Goal: Information Seeking & Learning: Learn about a topic

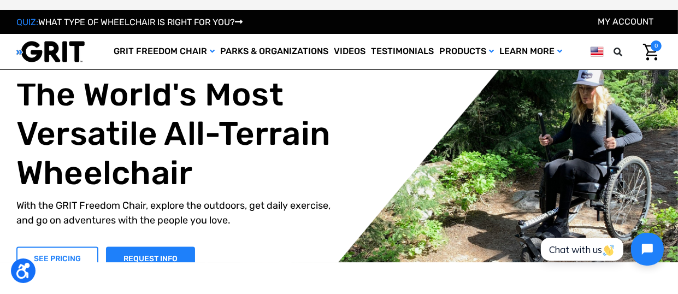
click at [78, 271] on link "SEE PRICING" at bounding box center [57, 259] width 82 height 25
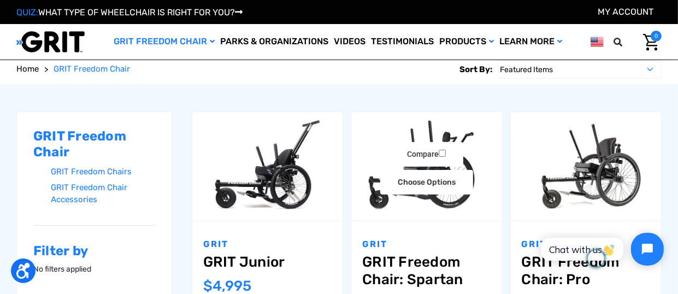
scroll to position [109, 0]
click at [459, 146] on label "Compare" at bounding box center [427, 154] width 74 height 25
click at [446, 150] on input "Compare" at bounding box center [442, 153] width 7 height 7
checkbox input "true"
click at [448, 196] on img "GRIT Freedom Chair: Spartan,$3,995.00\a" at bounding box center [426, 166] width 150 height 101
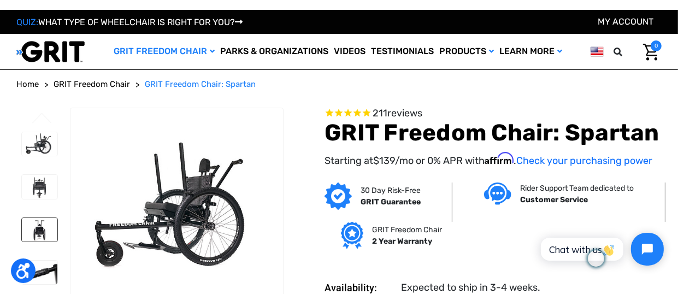
click at [44, 227] on img at bounding box center [40, 230] width 36 height 24
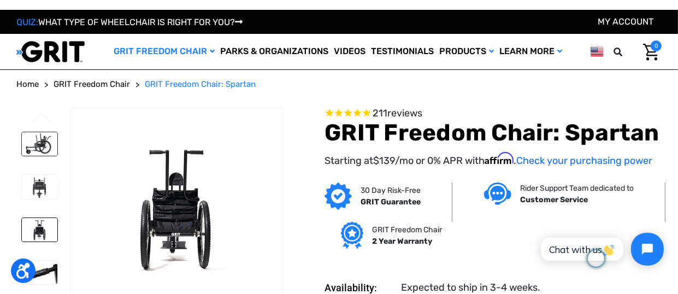
click at [40, 144] on img at bounding box center [40, 144] width 36 height 24
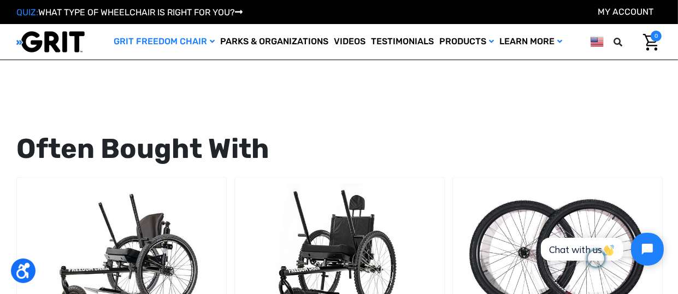
scroll to position [984, 0]
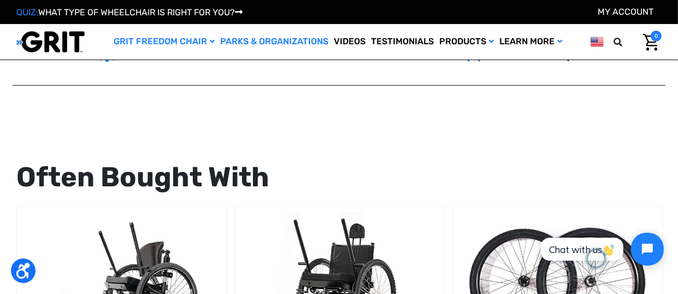
click at [233, 45] on link "Parks & Organizations" at bounding box center [275, 42] width 114 height 36
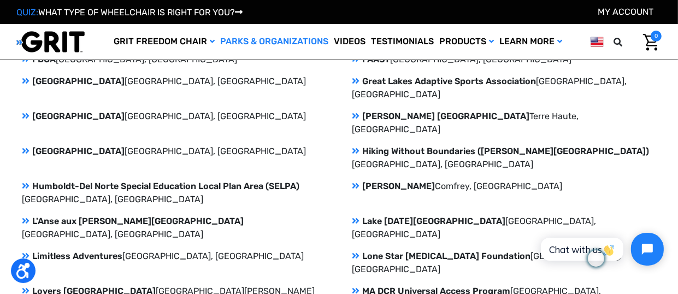
scroll to position [1039, 0]
